Goal: Task Accomplishment & Management: Use online tool/utility

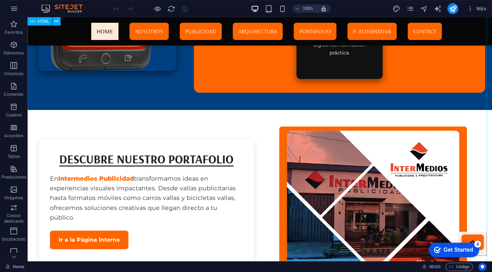
scroll to position [1703, 0]
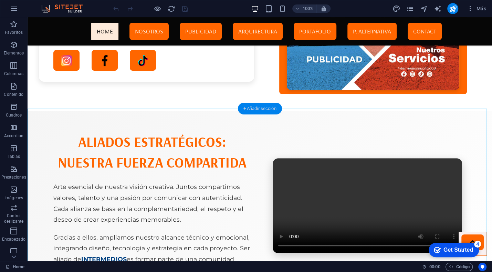
click at [260, 106] on div "+ Añadir sección" at bounding box center [260, 109] width 44 height 12
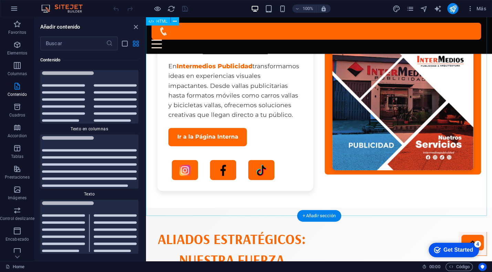
scroll to position [1989, 0]
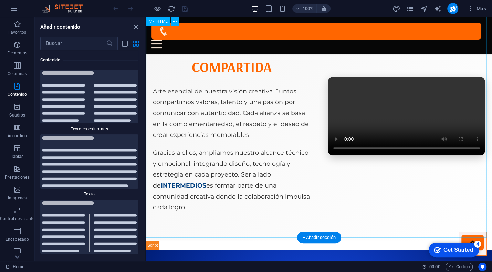
click at [230, 121] on div "Aliados Estratégicos: Nuestra Fuerza Compartida Arte esencial de nuestra visión…" at bounding box center [319, 116] width 346 height 245
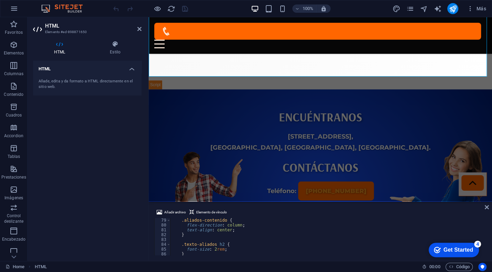
scroll to position [376, 0]
drag, startPoint x: 232, startPoint y: 231, endPoint x: 172, endPoint y: 228, distance: 60.3
click at [172, 228] on div ".aliados-contenido { flex-direction : column ; text-align : center ; } .texto-a…" at bounding box center [471, 241] width 603 height 46
click at [220, 246] on div "} .video-aliados video { max-width : 100 % ; } } </ style >" at bounding box center [471, 238] width 603 height 46
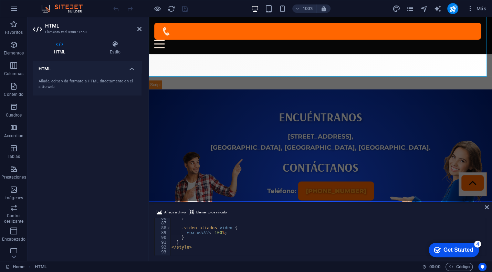
type textarea "</style>"
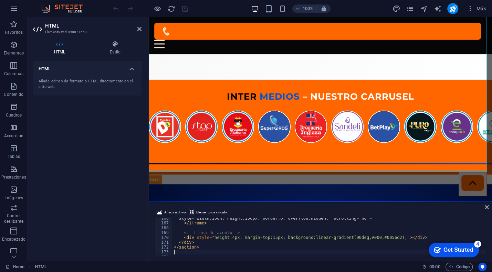
scroll to position [0, 0]
click at [140, 31] on icon at bounding box center [139, 29] width 4 height 6
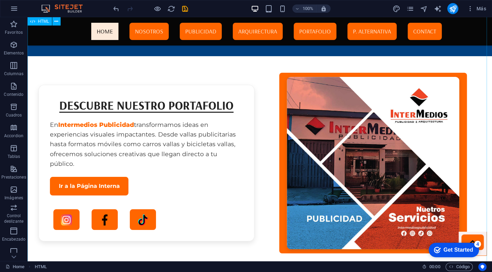
scroll to position [1970, 0]
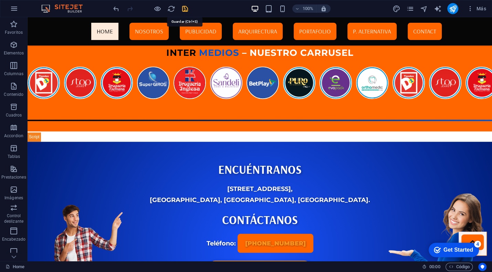
click at [185, 7] on icon "save" at bounding box center [185, 9] width 8 height 8
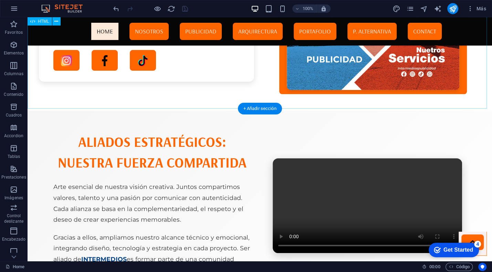
scroll to position [1916, 0]
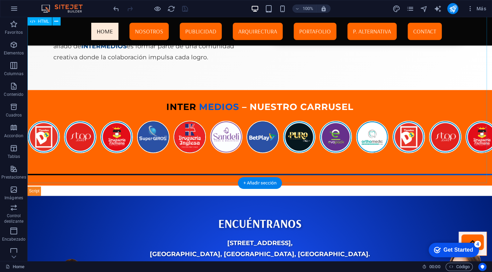
click at [209, 103] on div "Aliados Estratégicos: Nuestra Fuerza Compartida Arte esencial de nuestra visión…" at bounding box center [260, 41] width 464 height 287
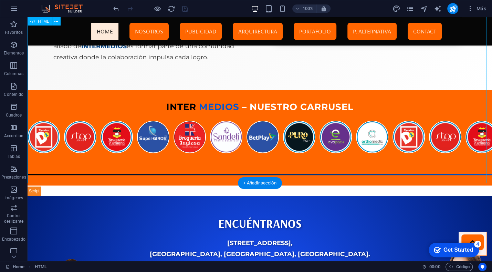
click at [209, 103] on div "Aliados Estratégicos: Nuestra Fuerza Compartida Arte esencial de nuestra visión…" at bounding box center [260, 41] width 464 height 287
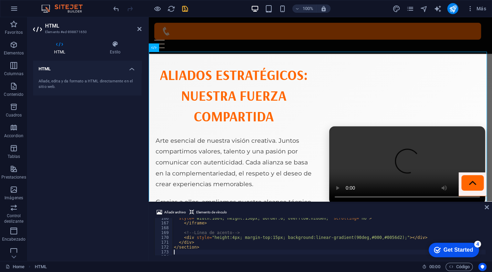
scroll to position [0, 0]
click at [139, 27] on icon at bounding box center [139, 29] width 4 height 6
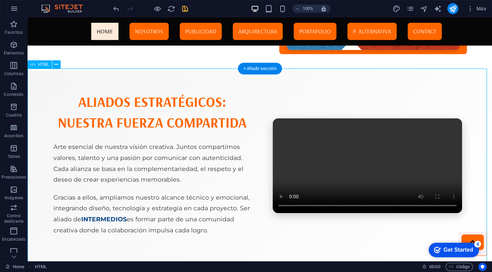
scroll to position [1956, 0]
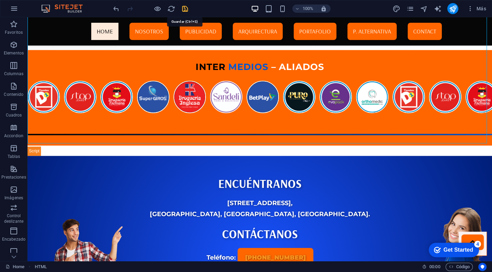
click at [184, 9] on icon "save" at bounding box center [185, 9] width 8 height 8
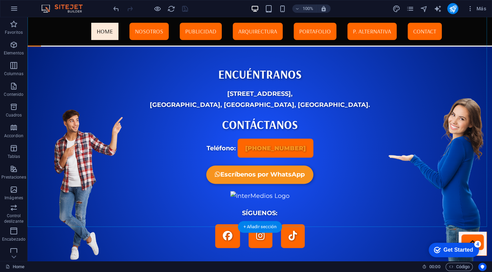
scroll to position [2082, 0]
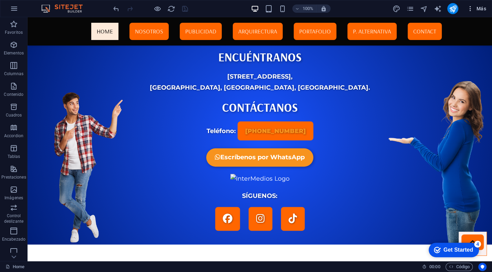
click at [475, 9] on span "Más" at bounding box center [476, 8] width 20 height 7
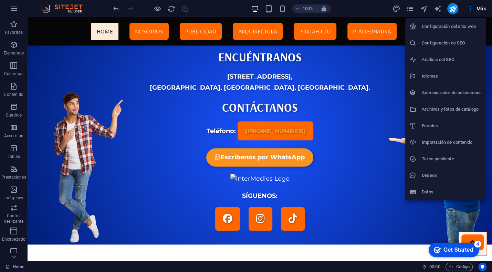
click at [444, 105] on h6 "Archivos y fotos de catálogo" at bounding box center [452, 109] width 60 height 8
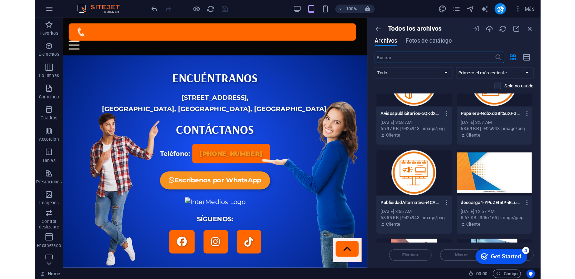
scroll to position [253, 0]
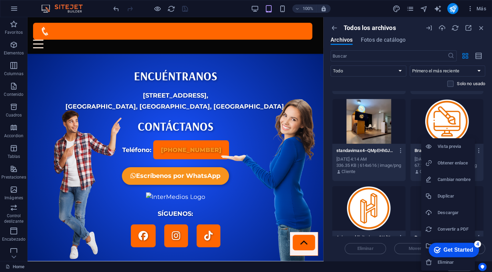
drag, startPoint x: 447, startPoint y: 130, endPoint x: 466, endPoint y: 133, distance: 18.8
click at [466, 133] on div at bounding box center [246, 136] width 492 height 272
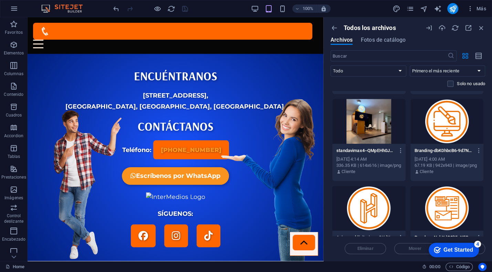
click at [466, 133] on div at bounding box center [446, 121] width 73 height 45
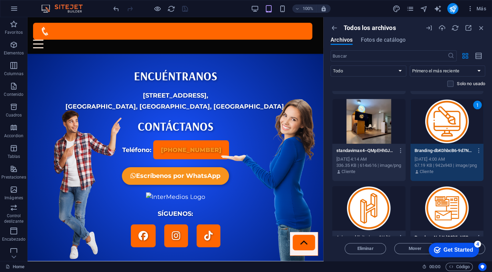
click at [456, 128] on div "1" at bounding box center [446, 121] width 73 height 45
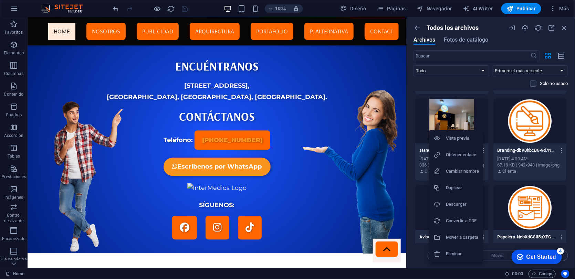
scroll to position [2225, 0]
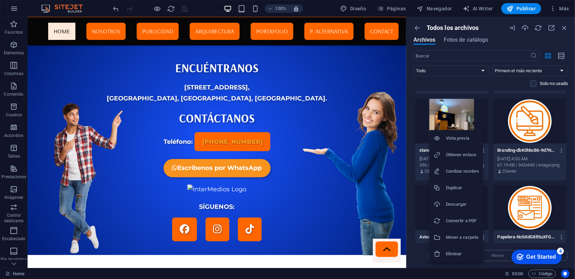
click at [492, 130] on div at bounding box center [287, 139] width 575 height 279
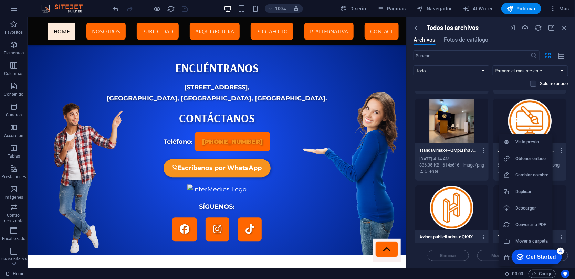
click at [492, 158] on h6 "Obtener enlace" at bounding box center [531, 159] width 33 height 8
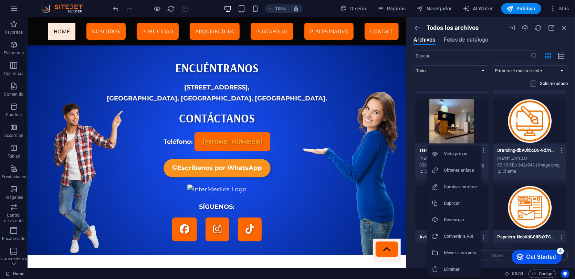
click at [462, 171] on h6 "Obtener enlace" at bounding box center [460, 170] width 33 height 8
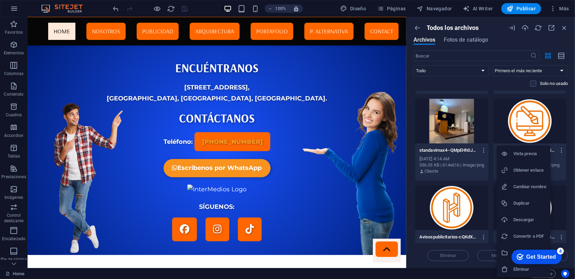
click at [492, 167] on h6 "Obtener enlace" at bounding box center [529, 170] width 33 height 8
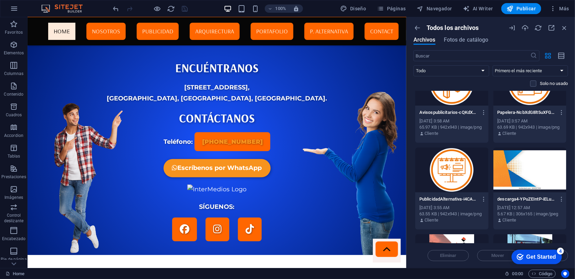
scroll to position [386, 0]
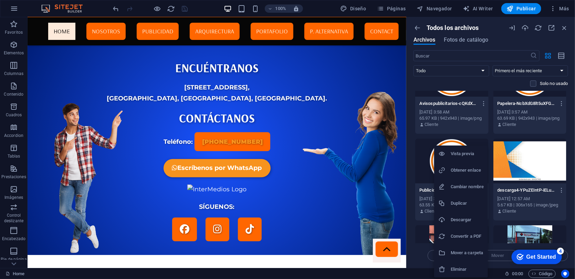
click at [461, 167] on h6 "Obtener enlace" at bounding box center [467, 170] width 33 height 8
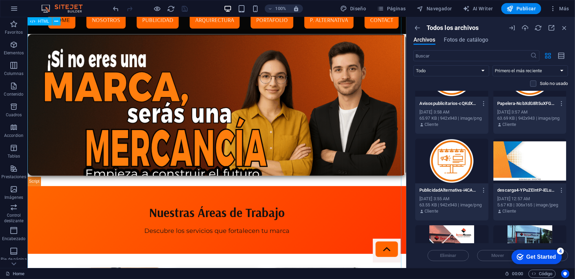
scroll to position [247, 0]
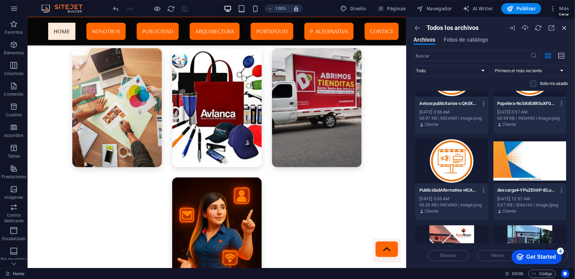
click at [492, 29] on icon "button" at bounding box center [564, 28] width 8 height 8
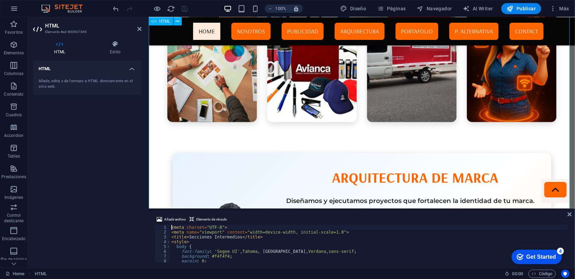
scroll to position [265, 0]
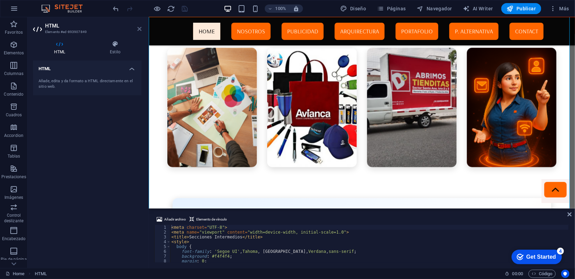
click at [138, 27] on icon at bounding box center [139, 29] width 4 height 6
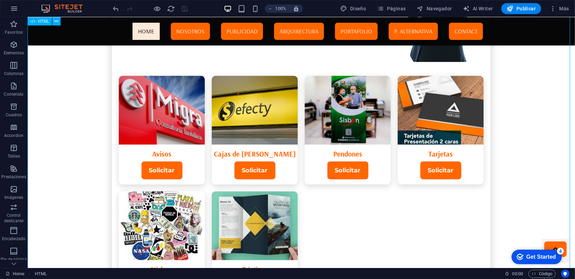
scroll to position [1189, 0]
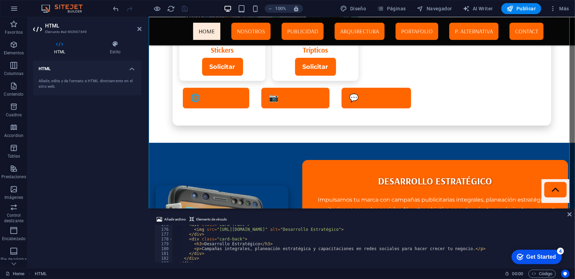
scroll to position [841, 0]
click at [204, 235] on div "< div class = "card-front" > < img src = "[URL][DOMAIN_NAME]" alt = "Desarrollo…" at bounding box center [405, 245] width 466 height 46
type textarea "</div>"
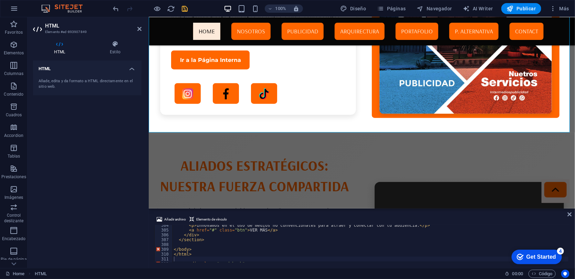
scroll to position [1462, 0]
type textarea "</body>"
paste textarea
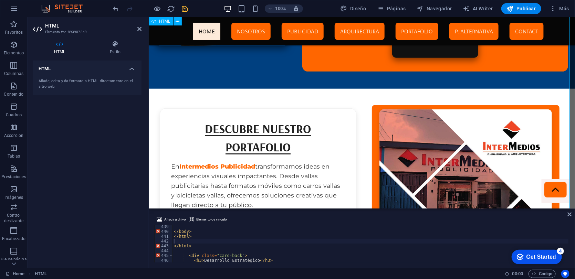
scroll to position [1311, 0]
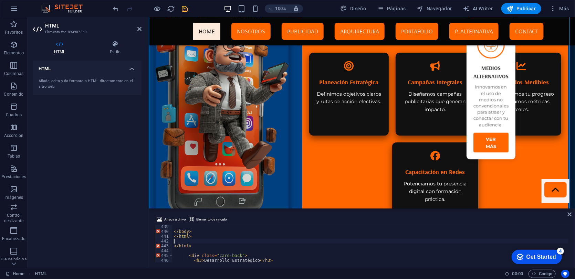
paste textarea "</html>"
type textarea "</html>"
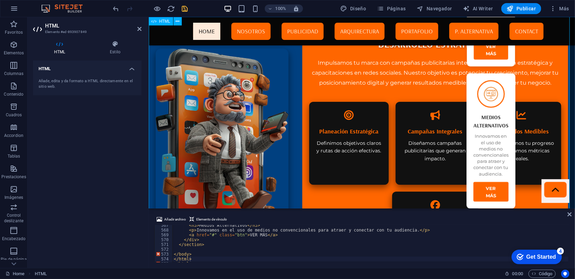
scroll to position [1094, 0]
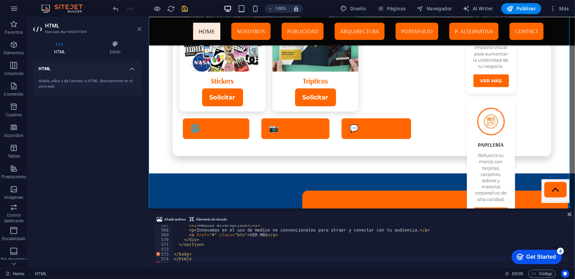
click at [138, 30] on icon at bounding box center [139, 29] width 4 height 6
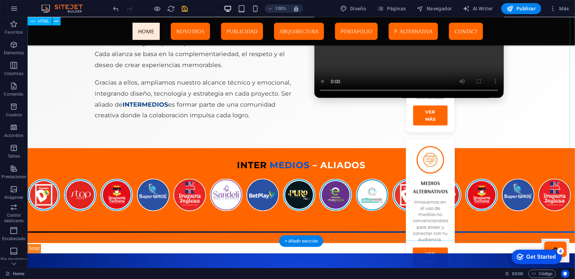
scroll to position [1608, 0]
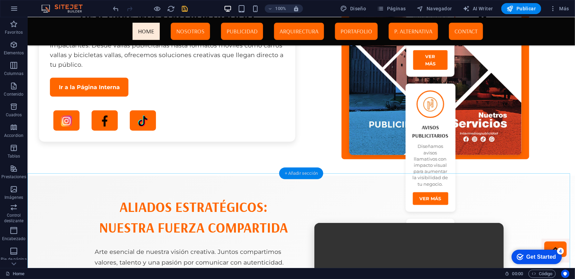
click at [295, 177] on div "+ Añadir sección" at bounding box center [301, 174] width 44 height 12
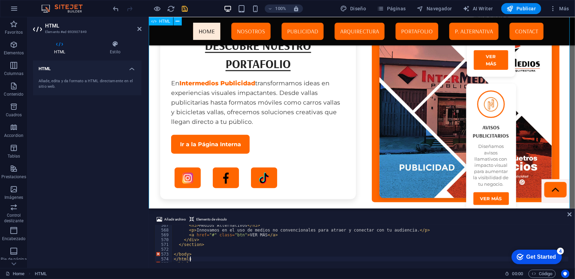
scroll to position [1394, 0]
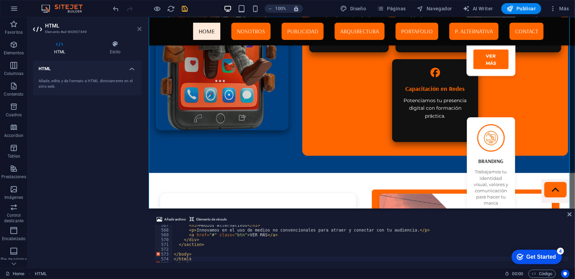
click at [140, 28] on icon at bounding box center [139, 29] width 4 height 6
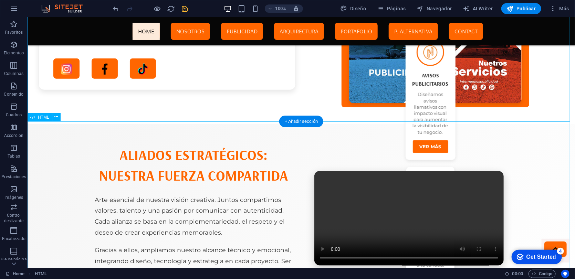
scroll to position [1879, 0]
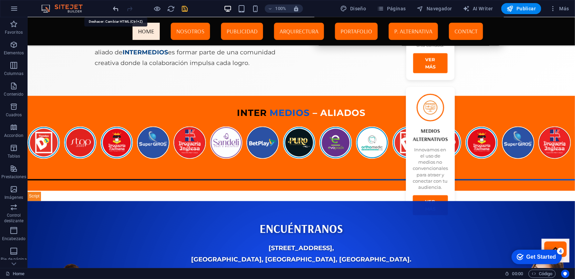
click at [119, 8] on icon "undo" at bounding box center [116, 9] width 8 height 8
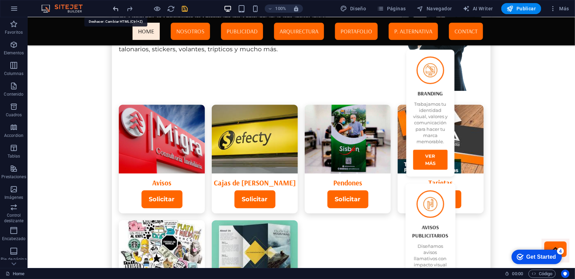
scroll to position [885, 0]
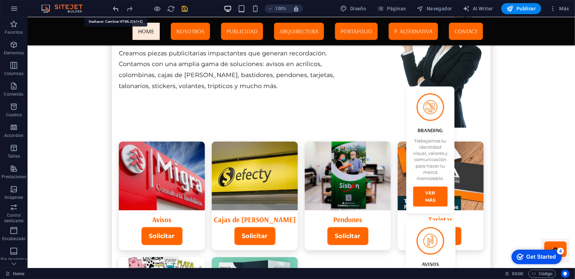
click at [118, 8] on icon "undo" at bounding box center [116, 9] width 8 height 8
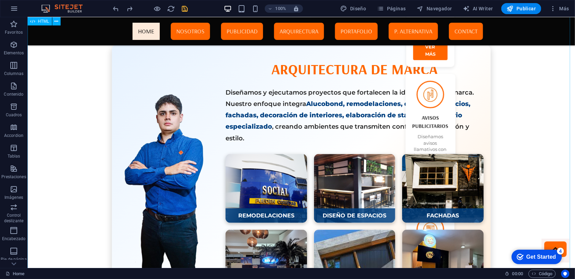
scroll to position [665, 0]
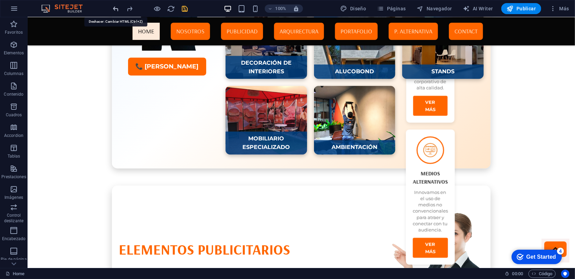
click at [115, 7] on icon "undo" at bounding box center [116, 9] width 8 height 8
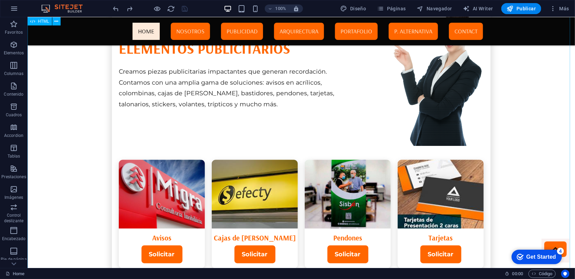
scroll to position [1105, 0]
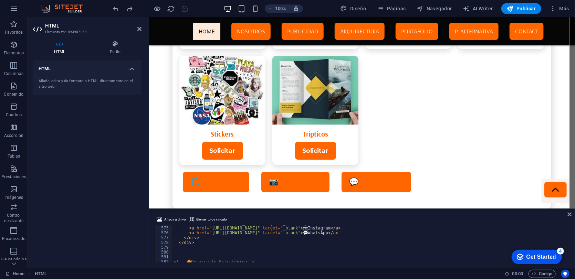
scroll to position [2783, 0]
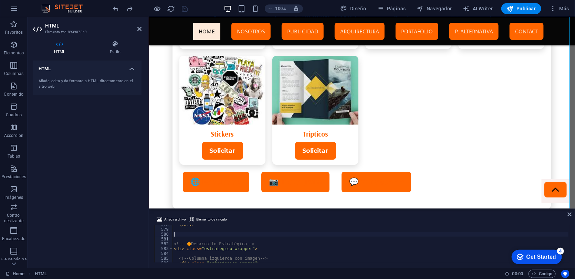
type textarea "</html>"
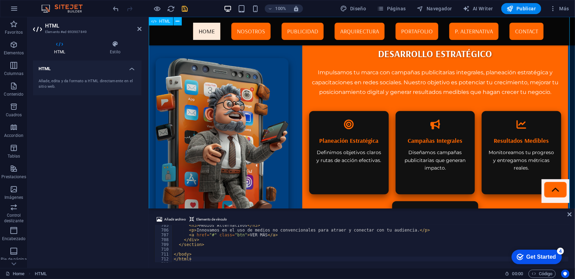
scroll to position [1227, 0]
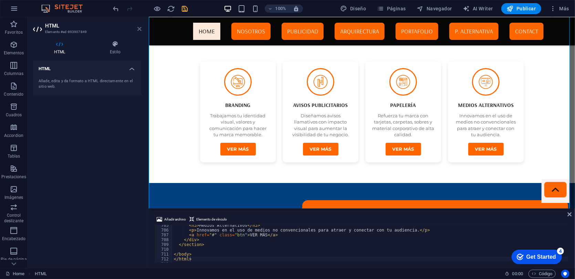
click at [139, 28] on icon at bounding box center [139, 29] width 4 height 6
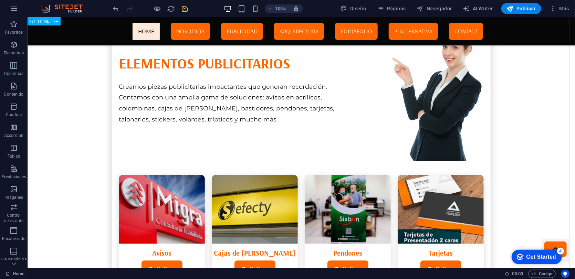
scroll to position [833, 0]
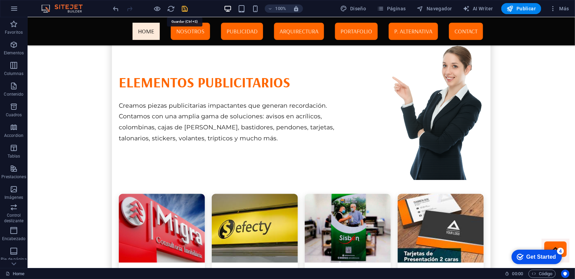
click at [183, 9] on icon "save" at bounding box center [185, 9] width 8 height 8
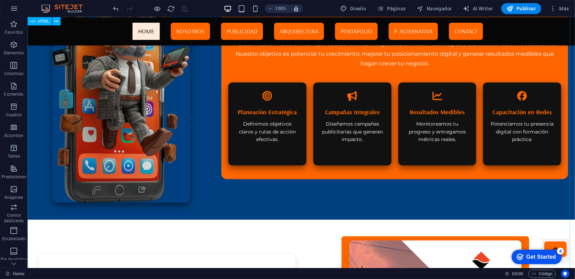
scroll to position [1273, 0]
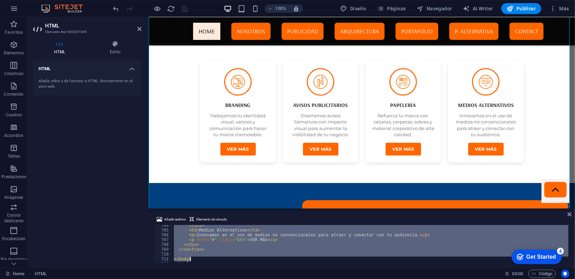
scroll to position [3424, 0]
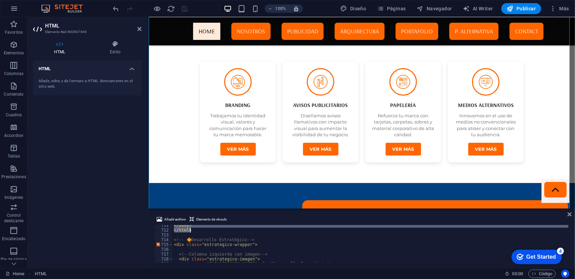
drag, startPoint x: 179, startPoint y: 231, endPoint x: 226, endPoint y: 229, distance: 47.9
click at [226, 229] on div "</ body > </ html > <!-- 🔶 Desarrollo Estratégico --> < div class = "estrategic…" at bounding box center [405, 246] width 466 height 46
type textarea "</body> </html>"
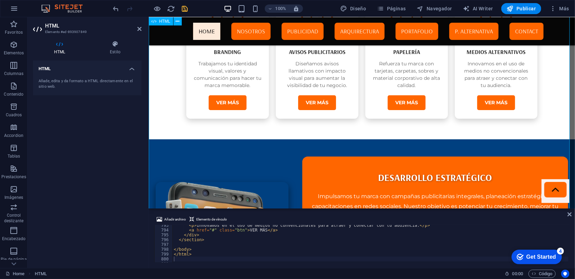
scroll to position [1132, 0]
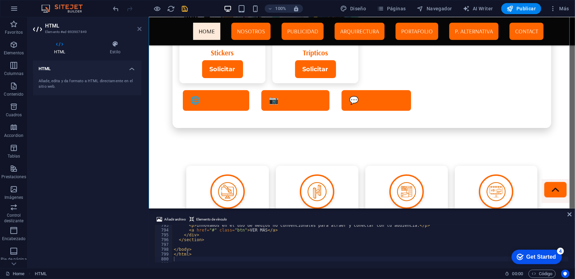
click at [138, 30] on icon at bounding box center [139, 29] width 4 height 6
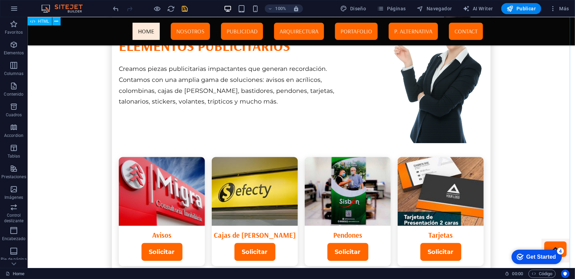
scroll to position [0, 0]
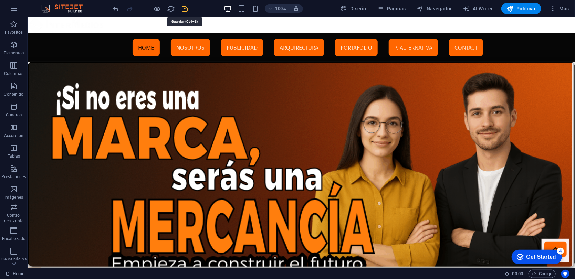
click at [186, 7] on icon "save" at bounding box center [185, 9] width 8 height 8
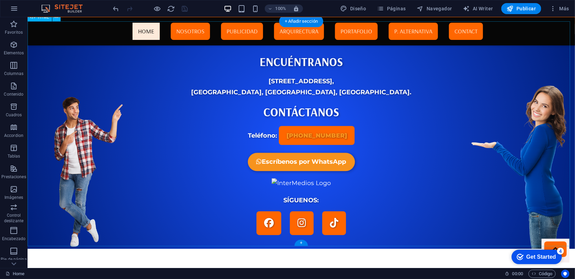
scroll to position [1998, 0]
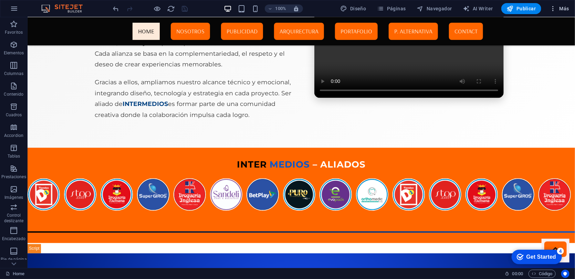
click at [492, 8] on span "Más" at bounding box center [559, 8] width 20 height 7
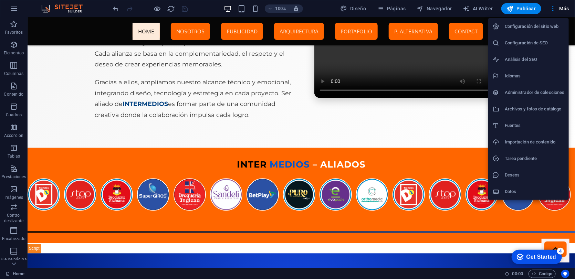
click at [492, 109] on h6 "Archivos y fotos de catálogo" at bounding box center [535, 109] width 60 height 8
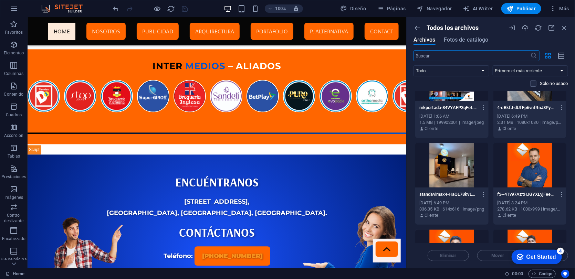
scroll to position [3645, 0]
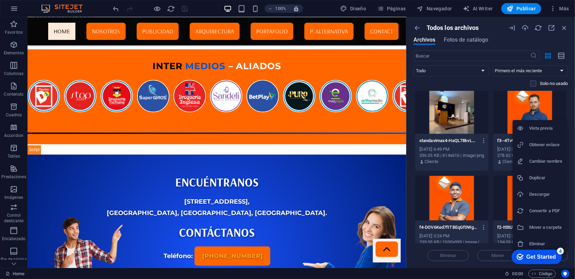
click at [492, 141] on h6 "Obtener enlace" at bounding box center [545, 145] width 33 height 8
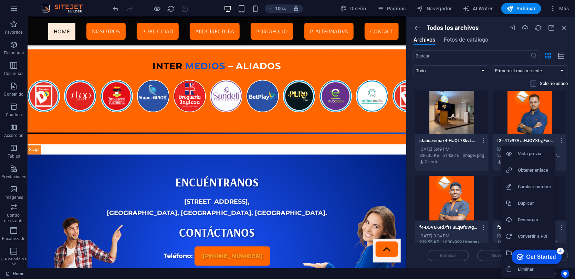
click at [492, 167] on h6 "Obtener enlace" at bounding box center [534, 170] width 33 height 8
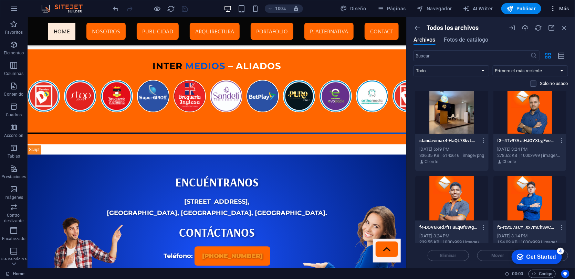
click at [492, 7] on span "Más" at bounding box center [559, 8] width 20 height 7
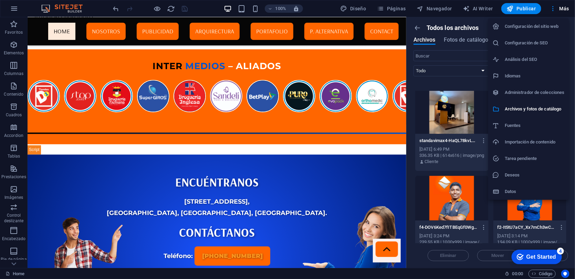
drag, startPoint x: 436, startPoint y: 192, endPoint x: 429, endPoint y: 193, distance: 6.7
click at [429, 193] on div at bounding box center [287, 139] width 575 height 279
click at [429, 193] on div "Configuración del sitio web Configuración de SEO Análisis del SEO Idiomas Admin…" at bounding box center [287, 141] width 575 height 275
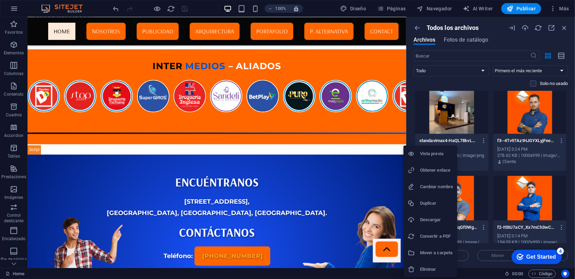
click at [437, 169] on h6 "Obtener enlace" at bounding box center [436, 170] width 33 height 8
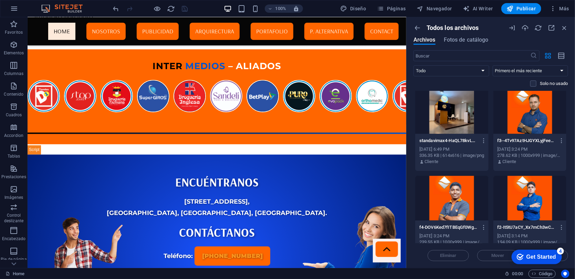
scroll to position [3779, 0]
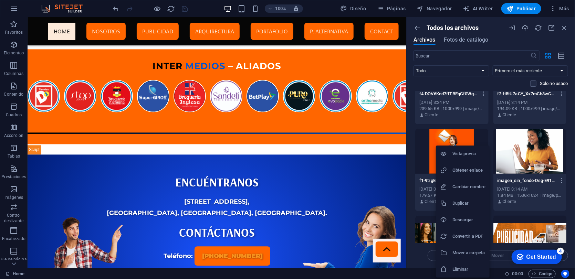
click at [463, 170] on h6 "Obtener enlace" at bounding box center [468, 170] width 33 height 8
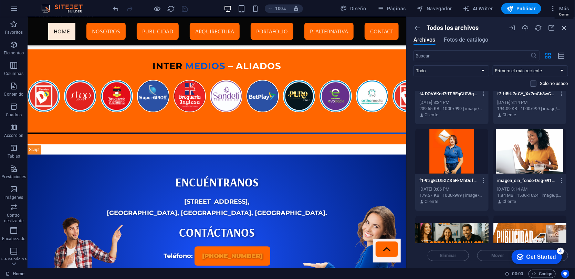
click at [492, 27] on icon "button" at bounding box center [564, 28] width 8 height 8
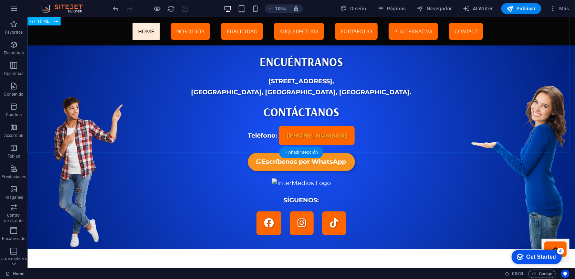
scroll to position [1998, 0]
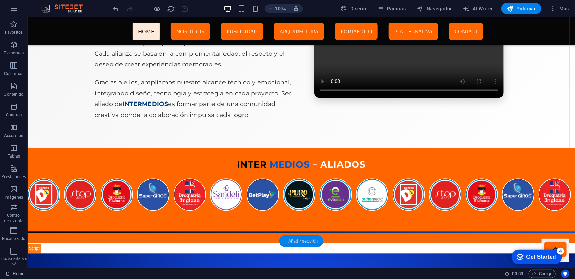
click at [302, 242] on div "+ Añadir sección" at bounding box center [301, 241] width 44 height 12
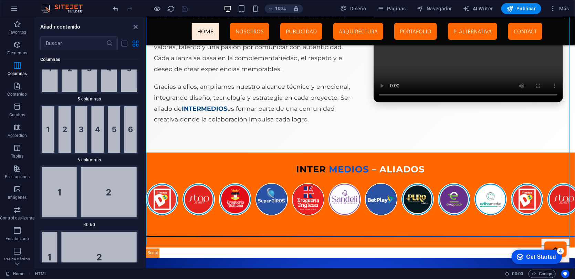
scroll to position [105, 0]
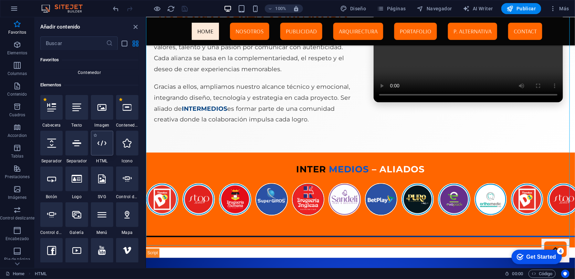
click at [103, 148] on div at bounding box center [102, 143] width 22 height 25
click at [146, 148] on div "HTML Logo HTML HTML HTML Barra de menús Menú Contenedor" at bounding box center [360, 142] width 429 height 251
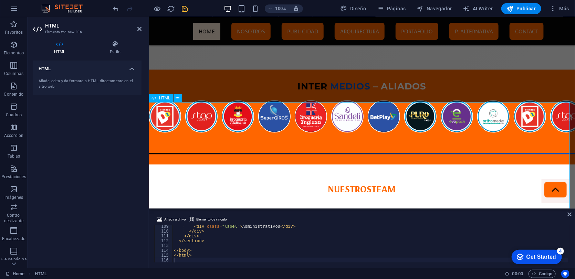
scroll to position [2242, 0]
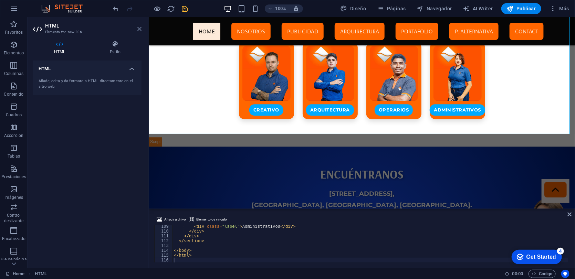
click at [140, 26] on icon at bounding box center [139, 29] width 4 height 6
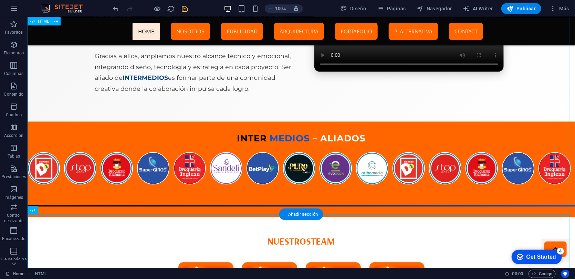
scroll to position [2244, 0]
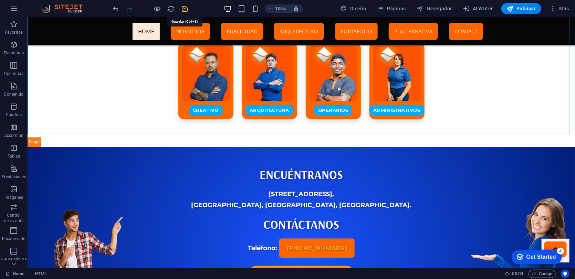
click at [185, 8] on icon "save" at bounding box center [185, 9] width 8 height 8
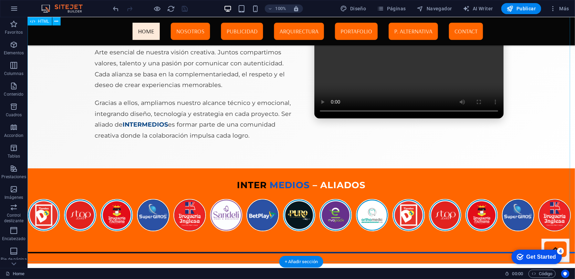
scroll to position [2197, 0]
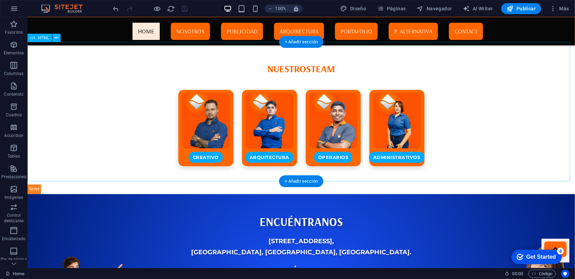
click at [282, 80] on div "Nuestro Team Nuestros Team Creativo Arquitectura Operarios Administrativos" at bounding box center [300, 113] width 547 height 139
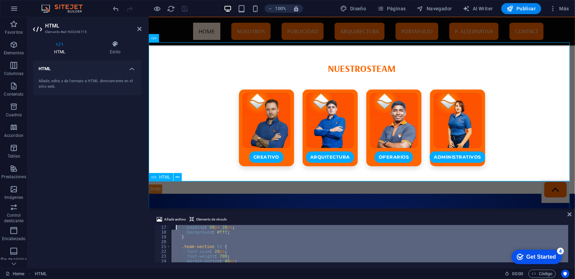
scroll to position [0, 0]
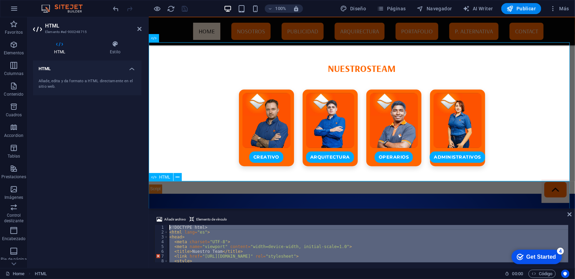
drag, startPoint x: 347, startPoint y: 274, endPoint x: 170, endPoint y: 190, distance: 196.0
type textarea "<!DOCTYPE html> <html lang="es">"
paste textarea
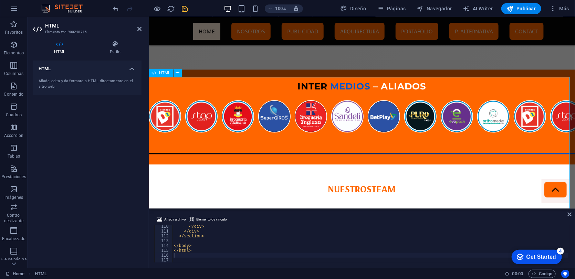
scroll to position [2242, 0]
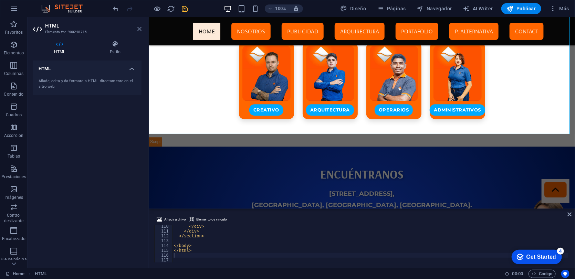
click at [139, 30] on icon at bounding box center [139, 29] width 4 height 6
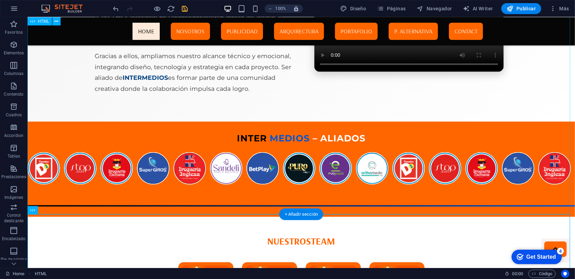
scroll to position [2244, 0]
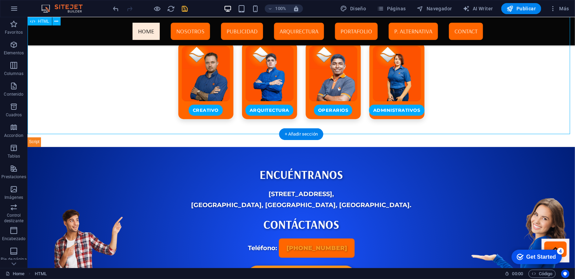
click at [264, 116] on div "Nuestro Team Nuestros Team Creativo Arquitectura Operarios Administrativos" at bounding box center [300, 66] width 547 height 139
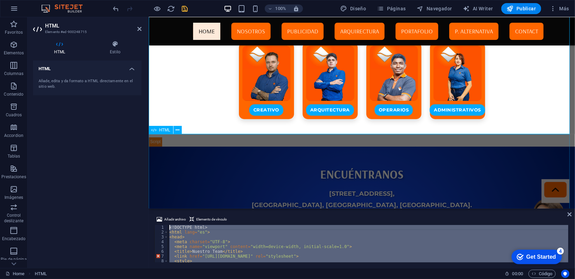
scroll to position [0, 0]
drag, startPoint x: 352, startPoint y: 270, endPoint x: 317, endPoint y: 228, distance: 55.0
type textarea "<!DOCTYPE html> <html lang="es">"
paste textarea
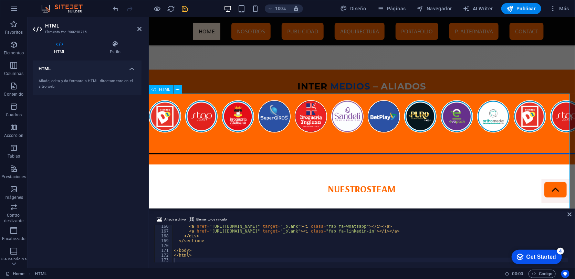
scroll to position [2242, 0]
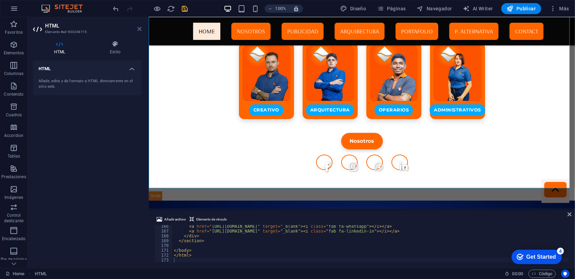
click at [140, 27] on icon at bounding box center [139, 29] width 4 height 6
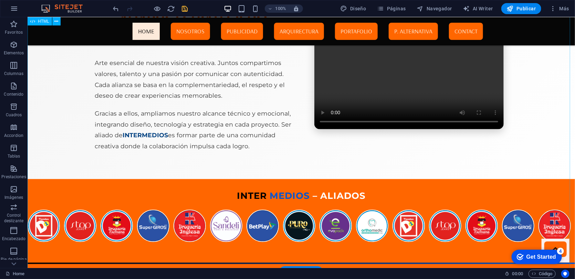
scroll to position [2187, 0]
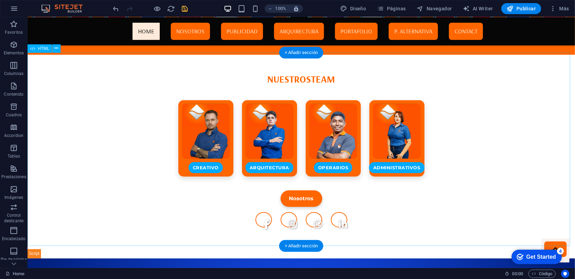
click at [213, 181] on div "Nuestro Team Nuestros Team Creativo Arquitectura Operarios Administrativos Noso…" at bounding box center [300, 150] width 547 height 193
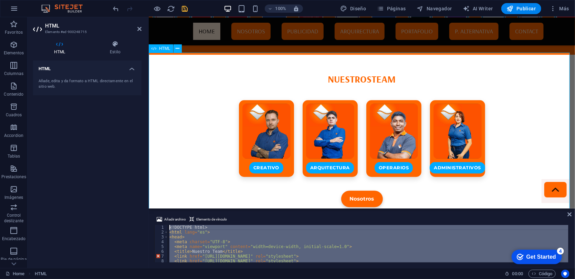
scroll to position [0, 0]
drag, startPoint x: 353, startPoint y: 270, endPoint x: 323, endPoint y: 226, distance: 53.9
type textarea "<!DOCTYPE html> <html lang="es">"
paste textarea
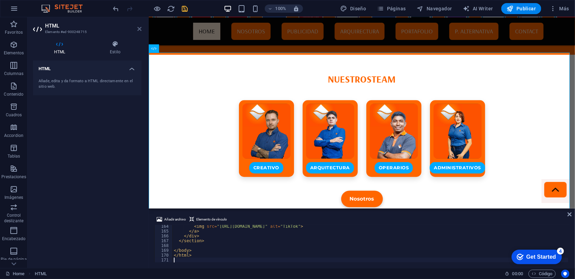
click at [140, 28] on icon at bounding box center [139, 29] width 4 height 6
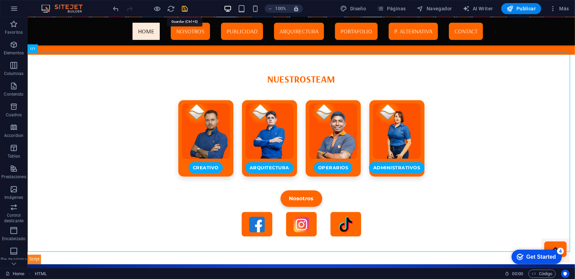
click at [183, 7] on icon "save" at bounding box center [185, 9] width 8 height 8
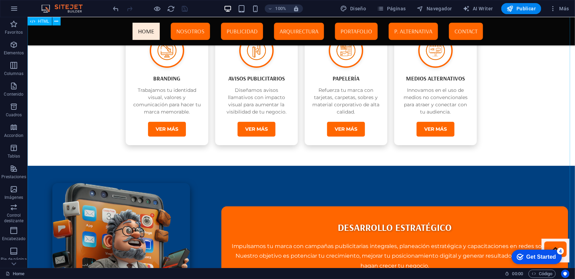
scroll to position [1538, 0]
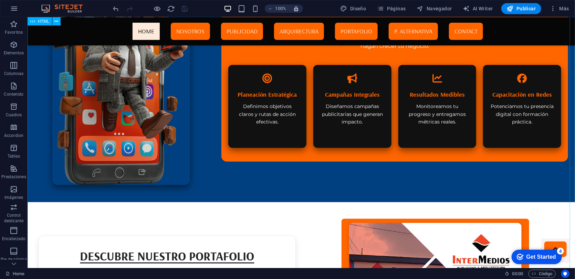
drag, startPoint x: 167, startPoint y: 169, endPoint x: 46, endPoint y: 169, distance: 120.8
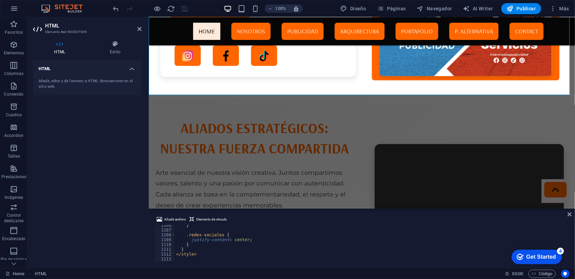
scroll to position [5327, 0]
paste textarea "[PHONE_NUMBER]"
type textarea "</style>[PHONE_NUMBER]"
click at [139, 29] on icon at bounding box center [139, 29] width 4 height 6
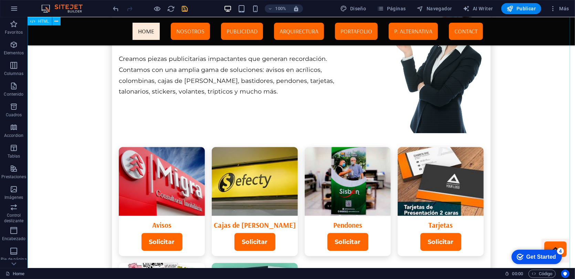
scroll to position [669, 0]
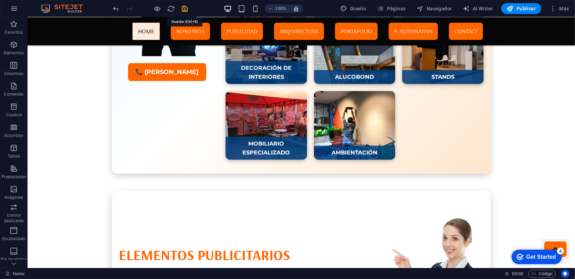
click at [183, 8] on icon "save" at bounding box center [185, 9] width 8 height 8
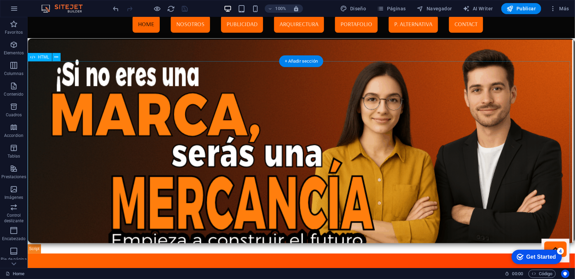
scroll to position [0, 0]
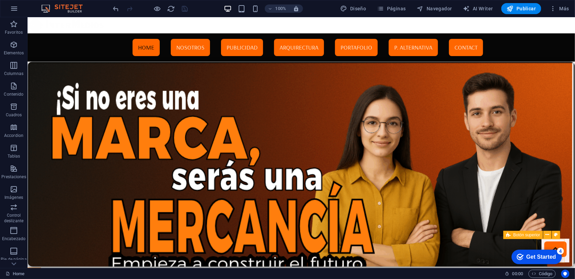
click at [492, 245] on figure at bounding box center [555, 251] width 28 height 24
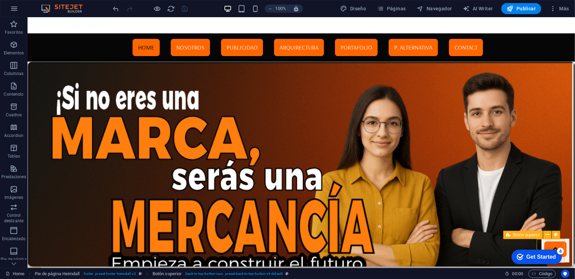
click at [492, 243] on figure at bounding box center [555, 251] width 28 height 24
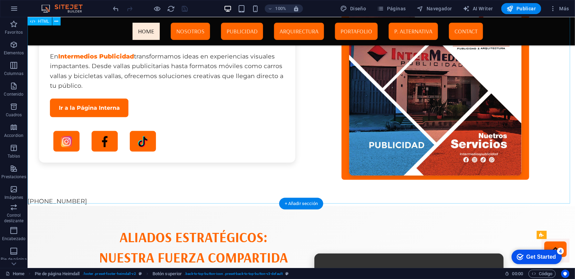
scroll to position [1538, 0]
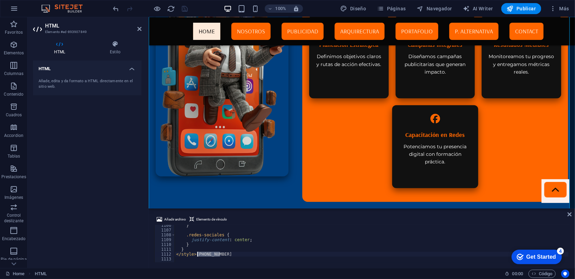
drag, startPoint x: 224, startPoint y: 253, endPoint x: 196, endPoint y: 255, distance: 28.3
click at [196, 255] on div "} .redes-sociales { justify-content : center ; } } </ style > [PHONE_NUMBER]" at bounding box center [408, 246] width 466 height 46
drag, startPoint x: 196, startPoint y: 255, endPoint x: 218, endPoint y: 259, distance: 22.4
click at [218, 259] on div "} .redes-sociales { justify-content : center ; } } </ style > [PHONE_NUMBER]" at bounding box center [408, 246] width 466 height 46
click at [223, 255] on div "} .redes-sociales { justify-content : center ; } } </ style > [PHONE_NUMBER]" at bounding box center [408, 246] width 466 height 46
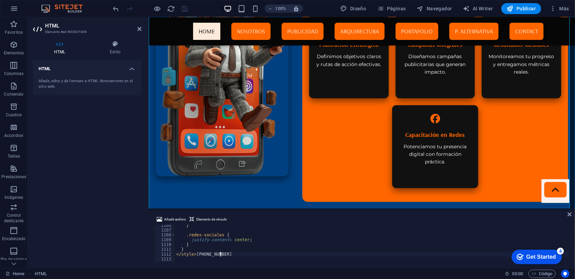
scroll to position [5327, 0]
type textarea "</style>"
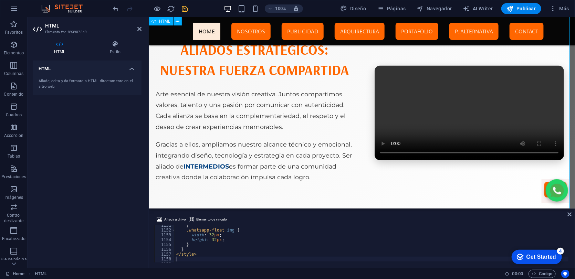
scroll to position [1598, 0]
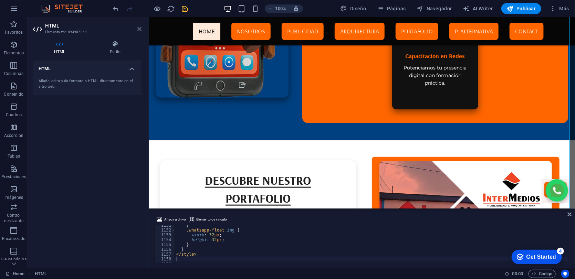
click at [138, 29] on icon at bounding box center [139, 29] width 4 height 6
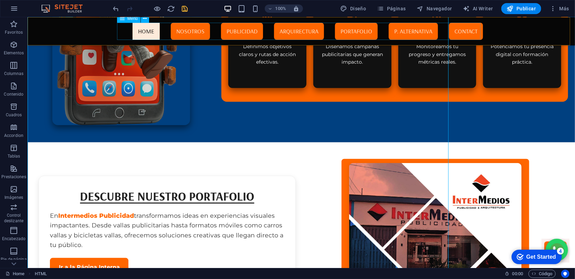
scroll to position [1617, 0]
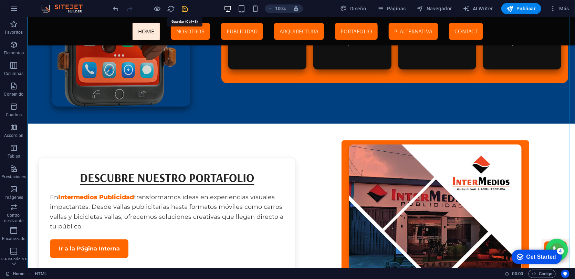
click at [183, 9] on icon "save" at bounding box center [185, 9] width 8 height 8
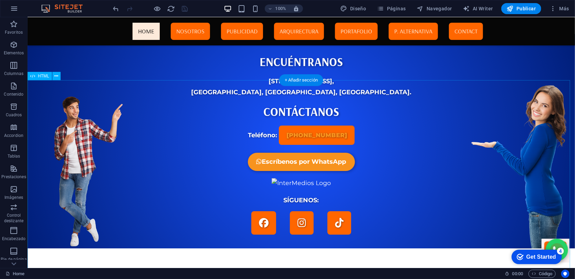
scroll to position [2198, 0]
